Goal: Information Seeking & Learning: Learn about a topic

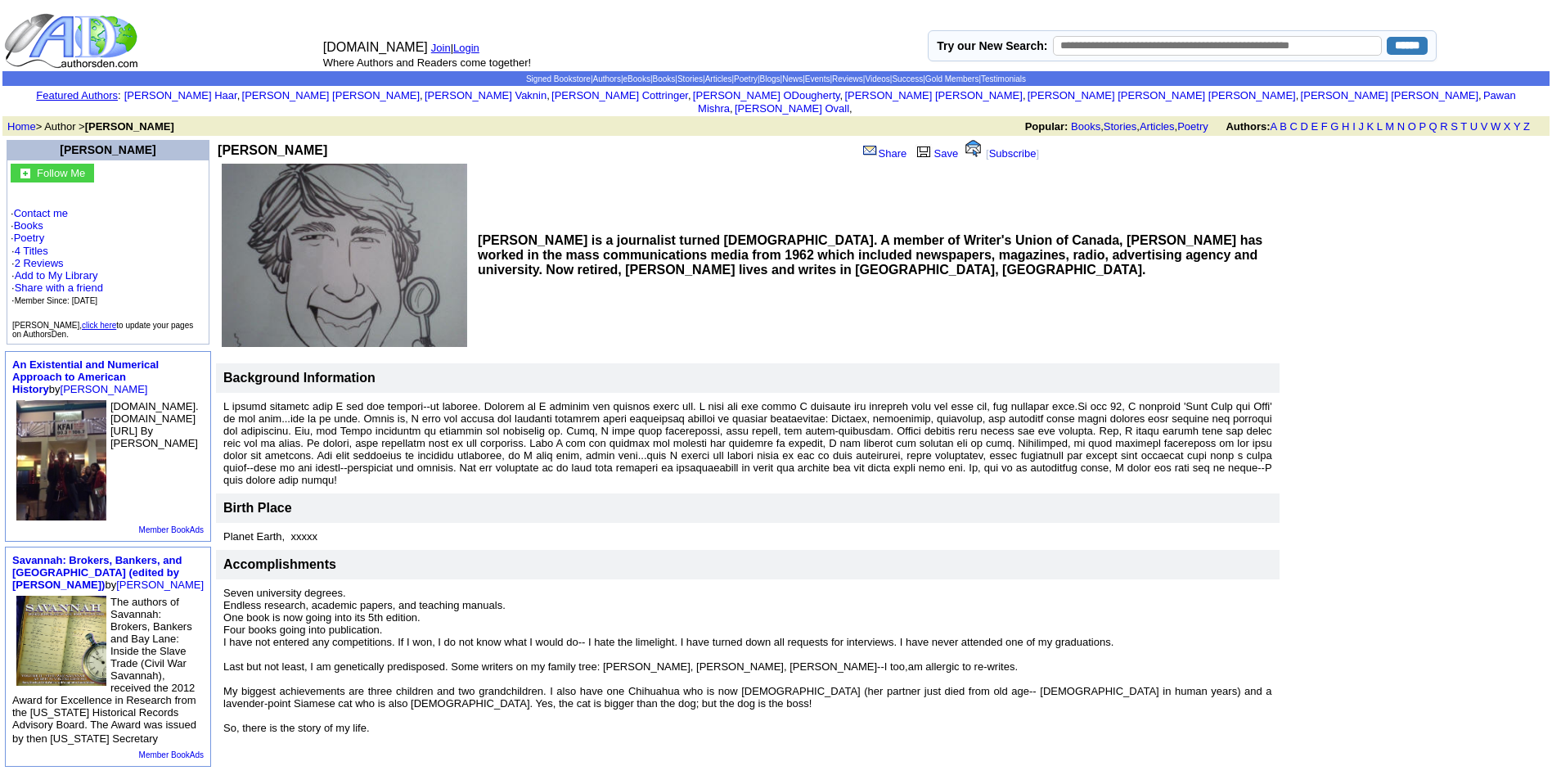
click at [377, 417] on font at bounding box center [747, 443] width 1049 height 85
click at [365, 410] on font at bounding box center [747, 443] width 1049 height 85
click at [257, 400] on font at bounding box center [747, 443] width 1049 height 85
click at [310, 420] on font at bounding box center [747, 443] width 1049 height 85
click at [405, 425] on font at bounding box center [747, 443] width 1049 height 85
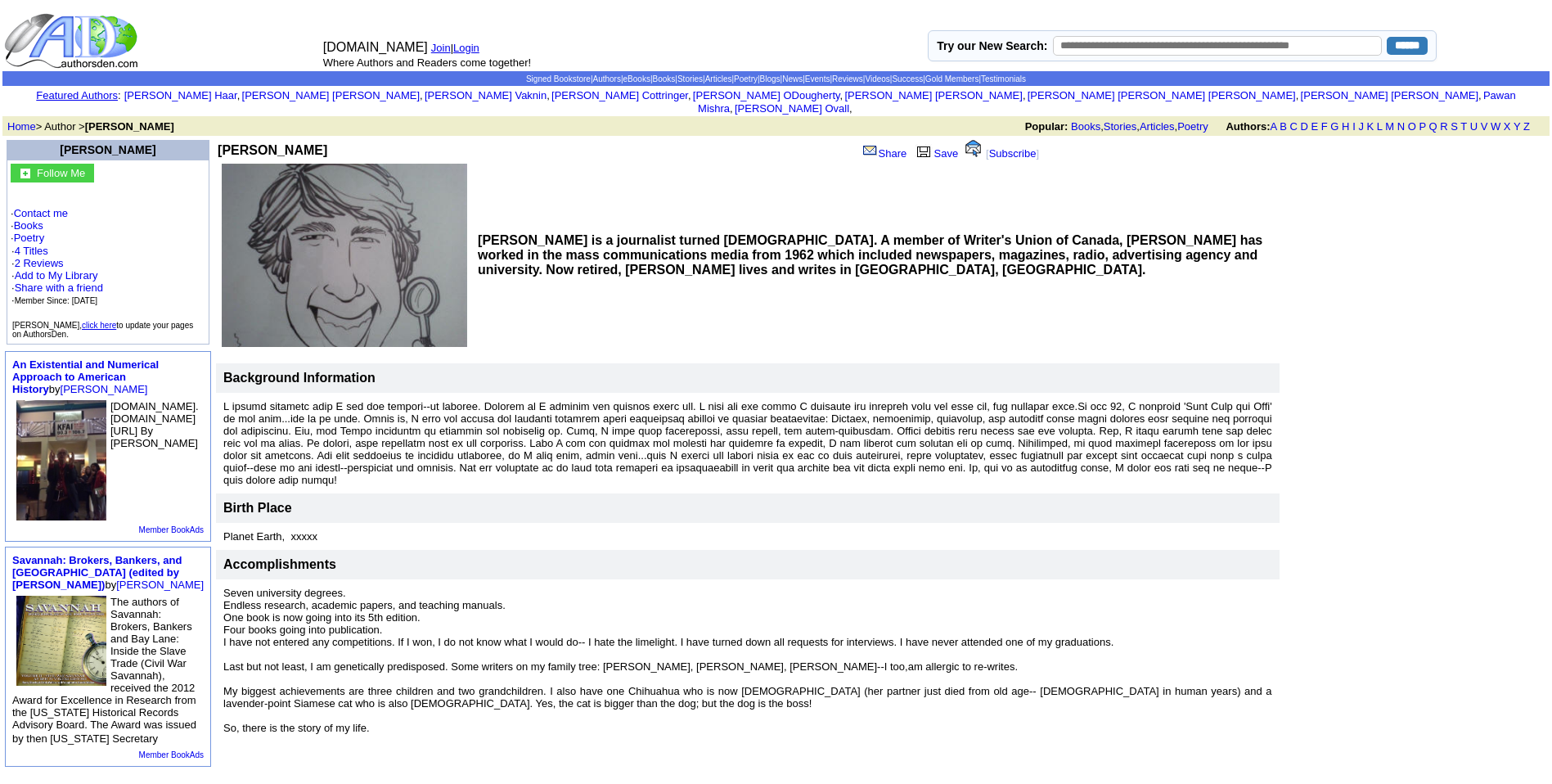
click at [532, 408] on font at bounding box center [747, 443] width 1049 height 85
click at [378, 402] on font at bounding box center [747, 443] width 1049 height 85
click at [270, 426] on font at bounding box center [747, 443] width 1049 height 85
click at [821, 446] on font at bounding box center [747, 443] width 1049 height 85
click at [298, 419] on font at bounding box center [747, 443] width 1049 height 85
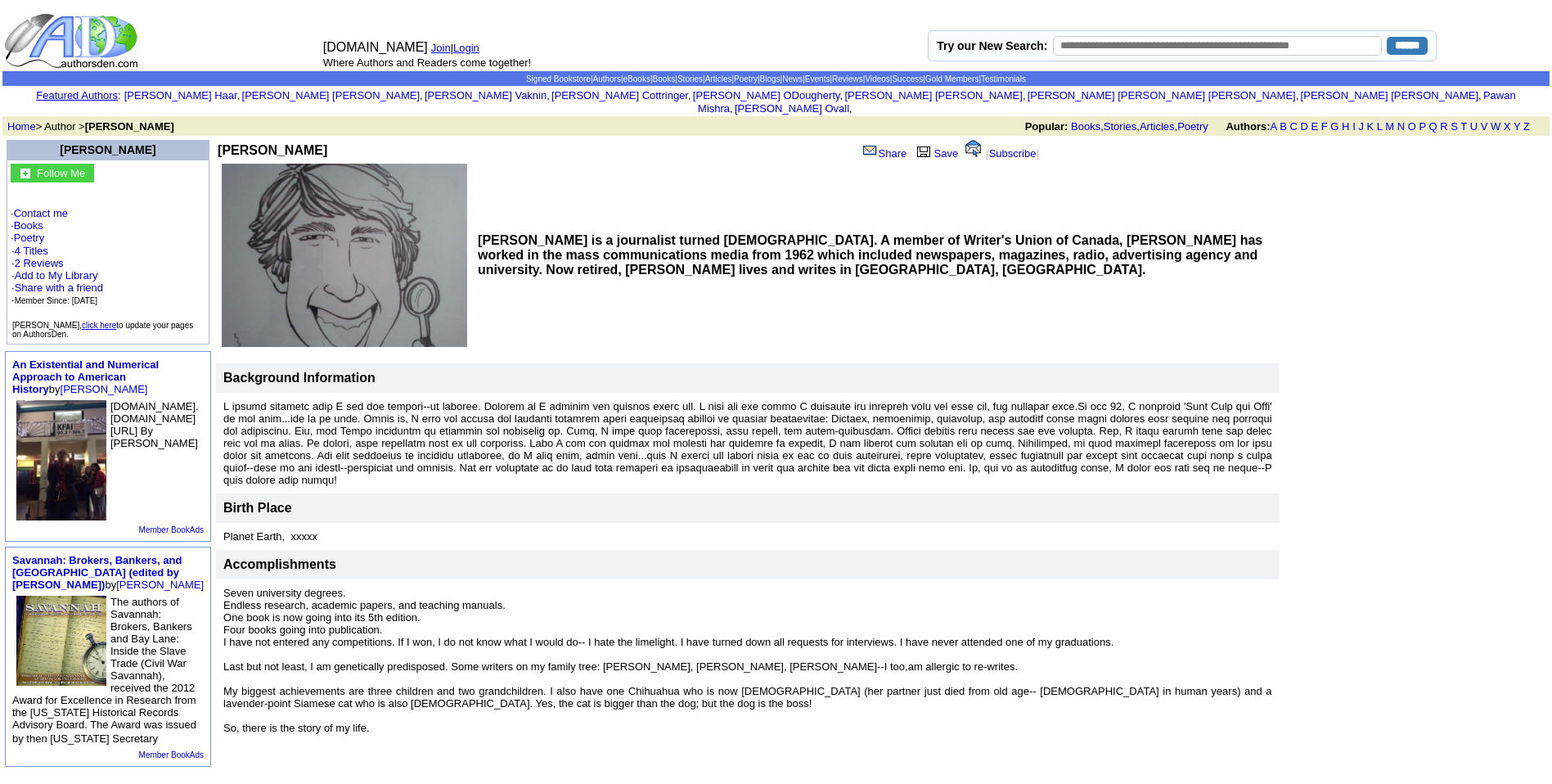
click at [298, 419] on font at bounding box center [747, 443] width 1049 height 85
click at [497, 620] on font "Seven university degrees. Endless research, academic papers, and teaching manua…" at bounding box center [747, 660] width 1049 height 147
click at [605, 616] on font "Seven university degrees. Endless research, academic papers, and teaching manua…" at bounding box center [747, 660] width 1049 height 147
click at [734, 550] on td "Accomplishments" at bounding box center [748, 564] width 1064 height 29
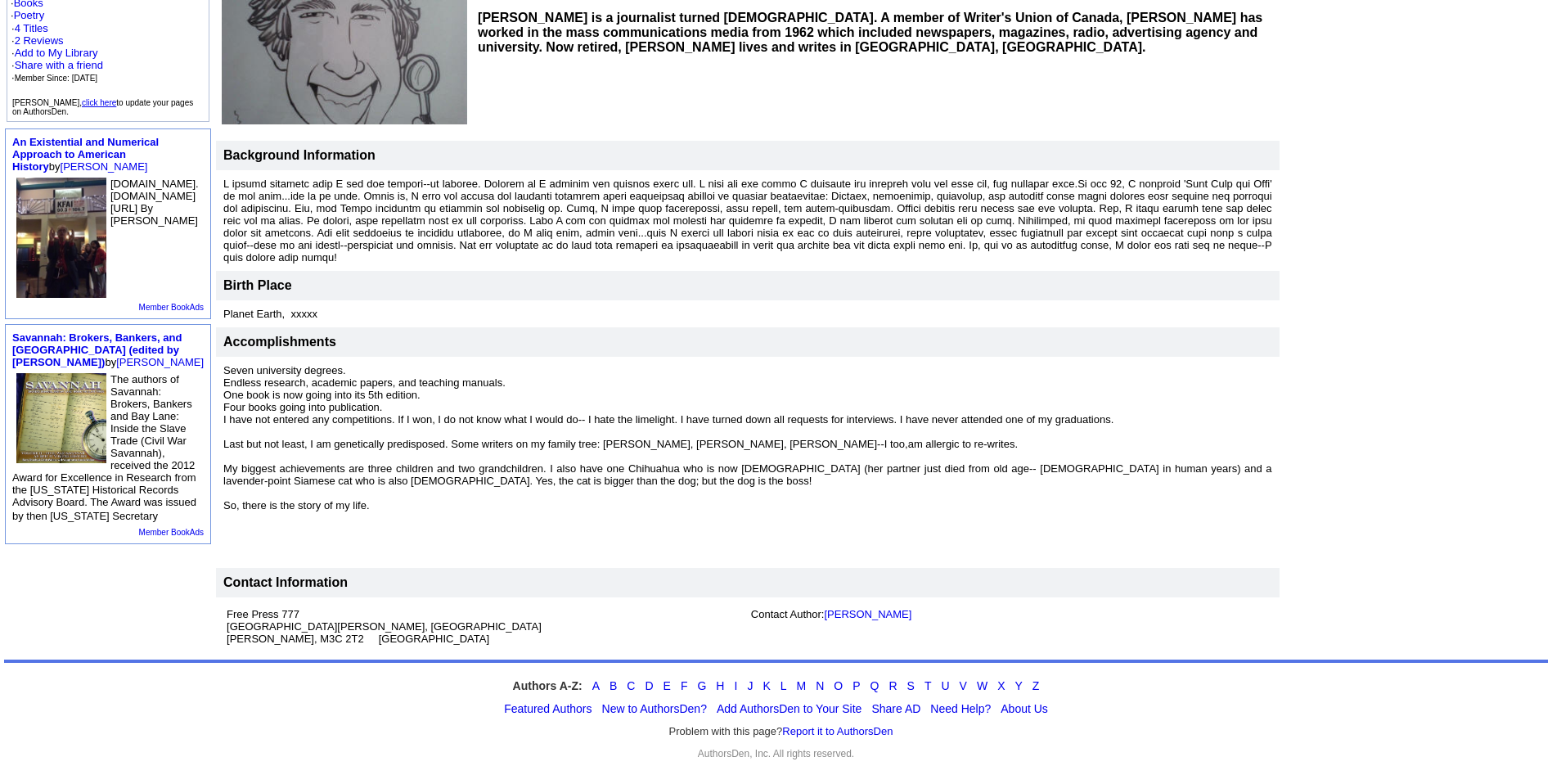
scroll to position [223, 0]
click at [570, 419] on font "Seven university degrees. Endless research, academic papers, and teaching manua…" at bounding box center [747, 437] width 1049 height 147
click at [583, 446] on font "Seven university degrees. Endless research, academic papers, and teaching manua…" at bounding box center [747, 437] width 1049 height 147
click at [579, 439] on font "Seven university degrees. Endless research, academic papers, and teaching manua…" at bounding box center [747, 437] width 1049 height 147
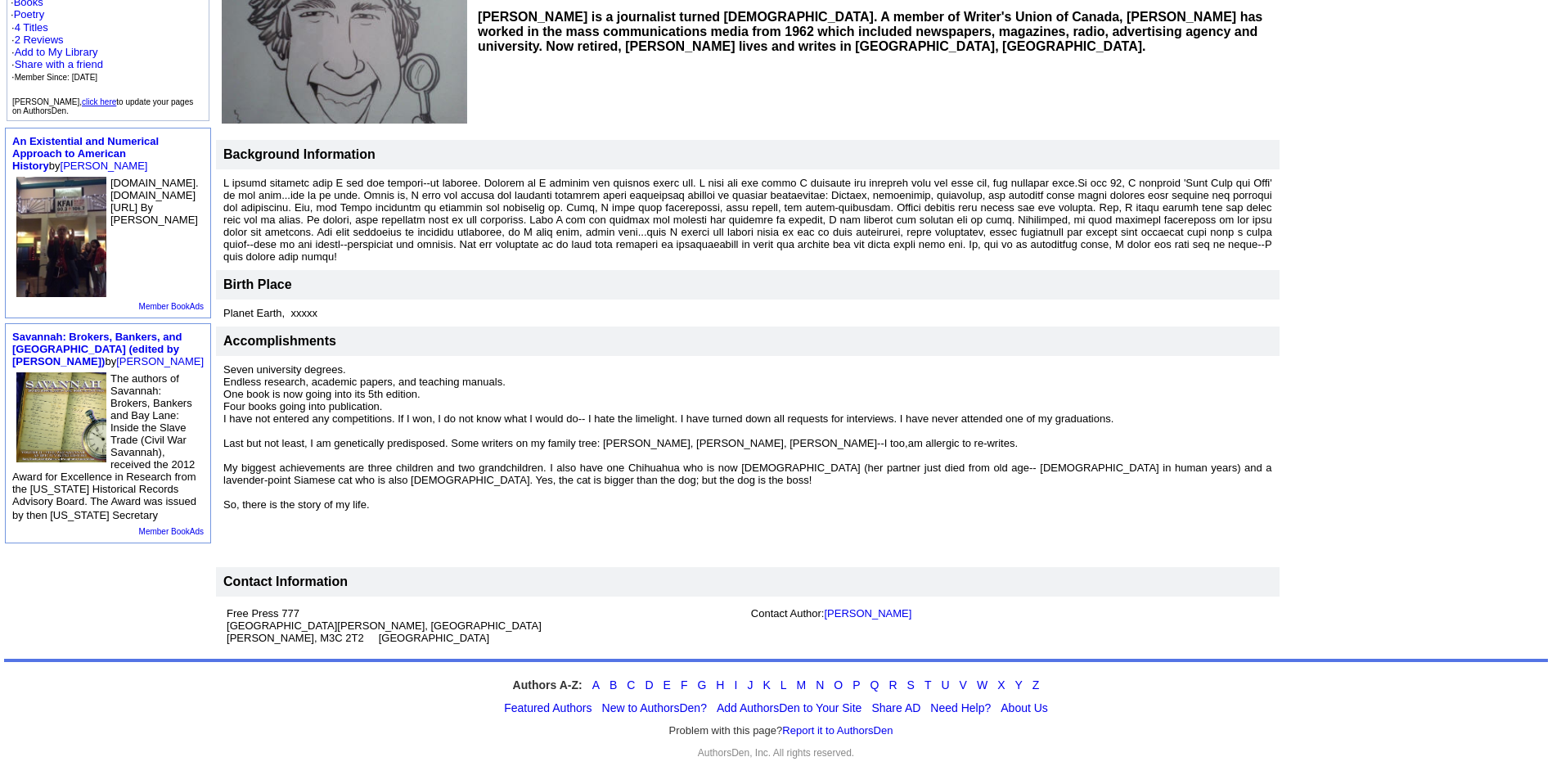
click at [392, 435] on p "Seven university degrees. Endless research, academic papers, and teaching manua…" at bounding box center [747, 462] width 1049 height 197
